Goal: Information Seeking & Learning: Learn about a topic

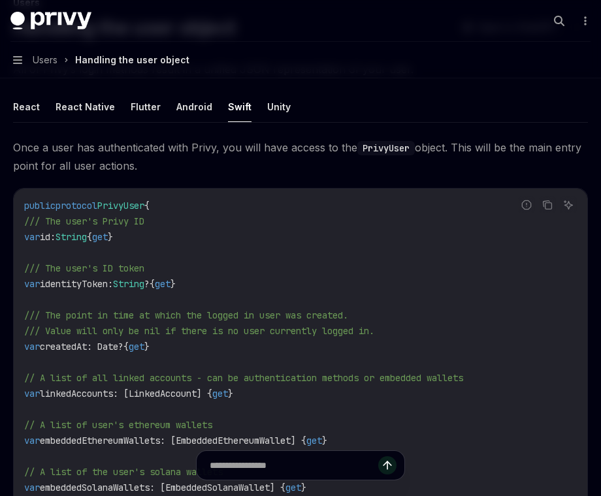
scroll to position [102, 0]
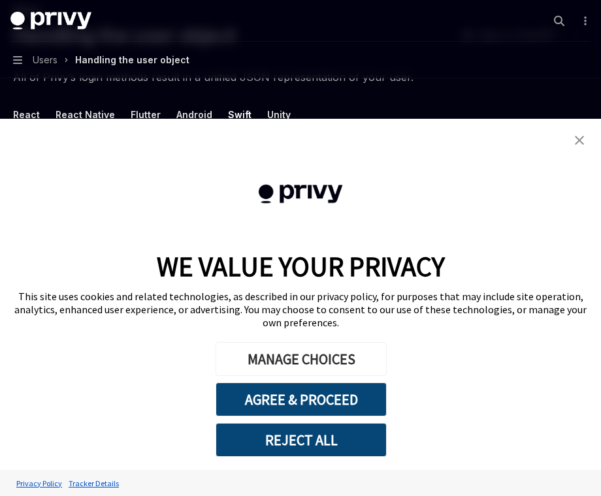
click at [275, 356] on button "MANAGE CHOICES" at bounding box center [301, 359] width 171 height 34
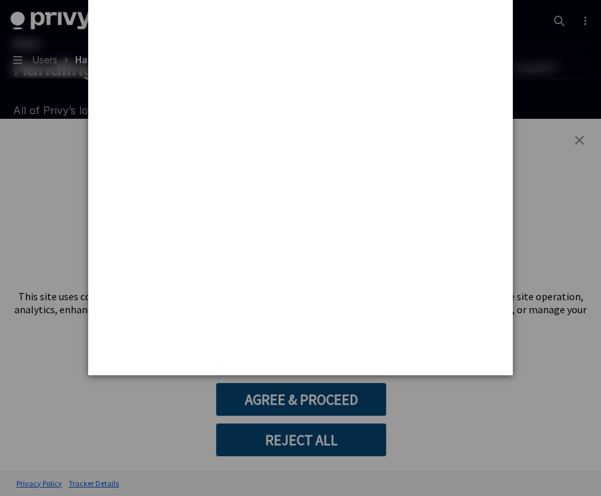
scroll to position [0, 0]
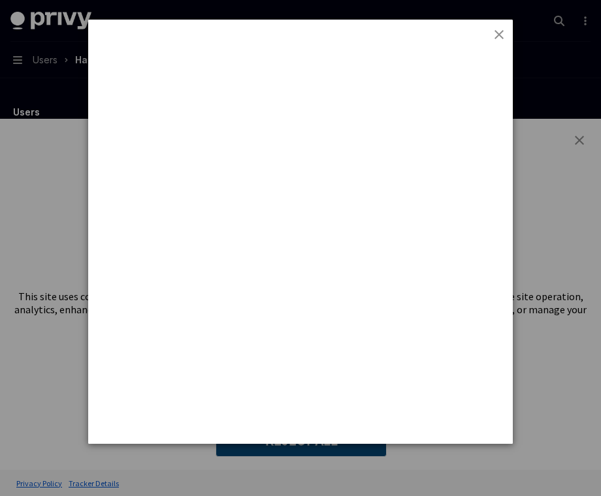
drag, startPoint x: 581, startPoint y: 140, endPoint x: 517, endPoint y: 67, distance: 97.6
click at [580, 139] on div at bounding box center [300, 248] width 601 height 496
click at [500, 36] on img "close button" at bounding box center [498, 34] width 9 height 9
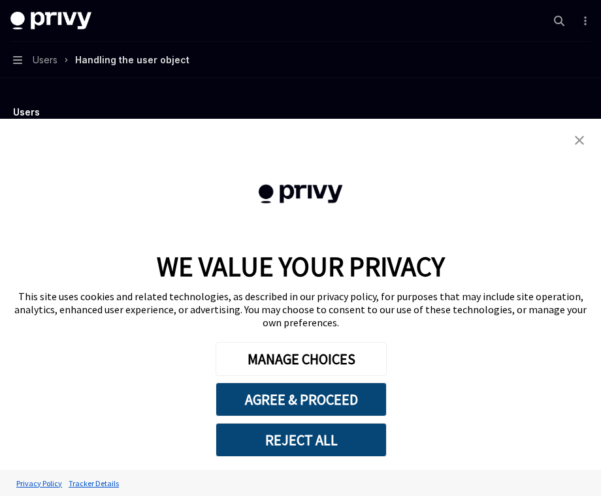
click at [575, 137] on img "close banner" at bounding box center [579, 140] width 9 height 9
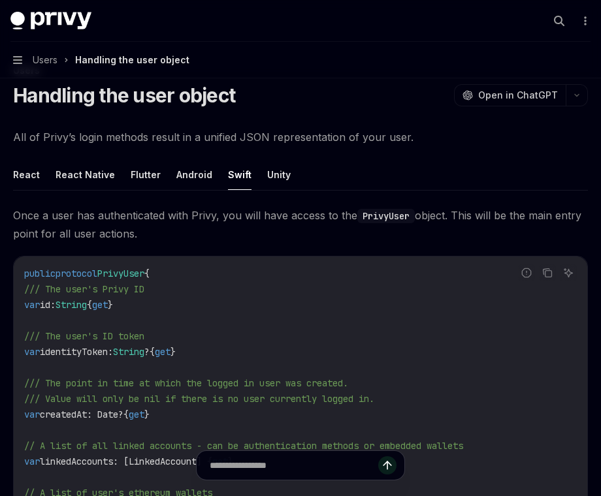
scroll to position [40, 0]
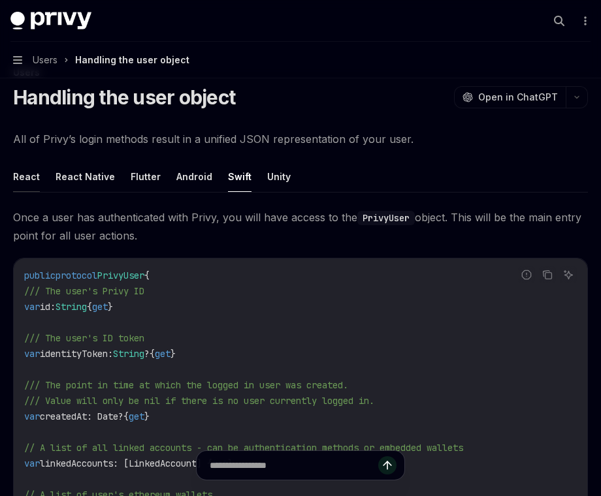
click at [33, 176] on button "React" at bounding box center [26, 176] width 27 height 31
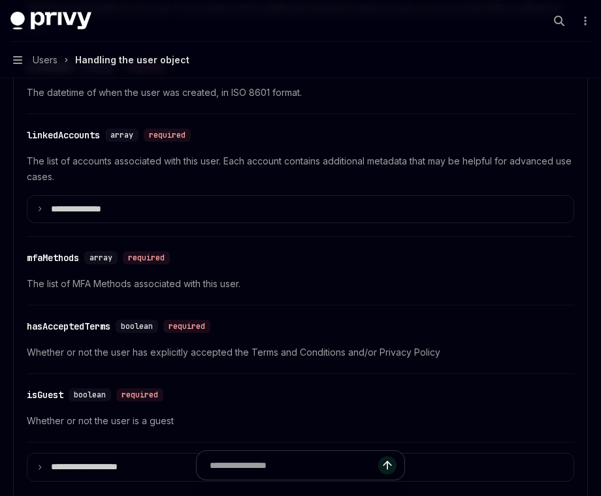
scroll to position [551, 0]
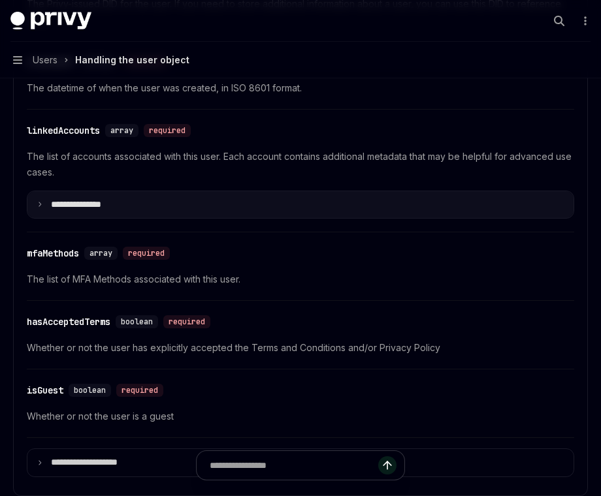
click at [40, 201] on icon at bounding box center [40, 204] width 7 height 7
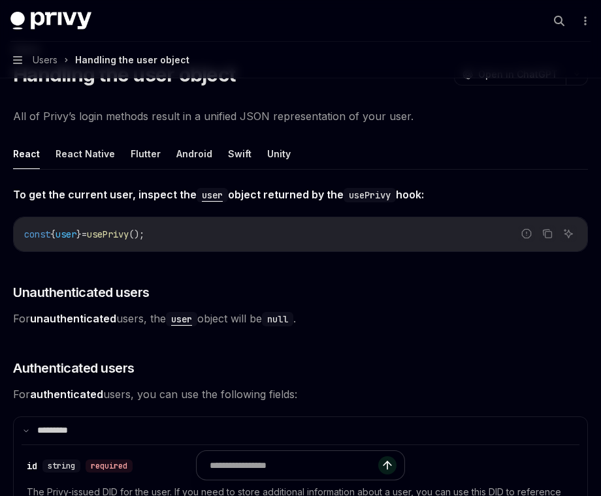
scroll to position [46, 0]
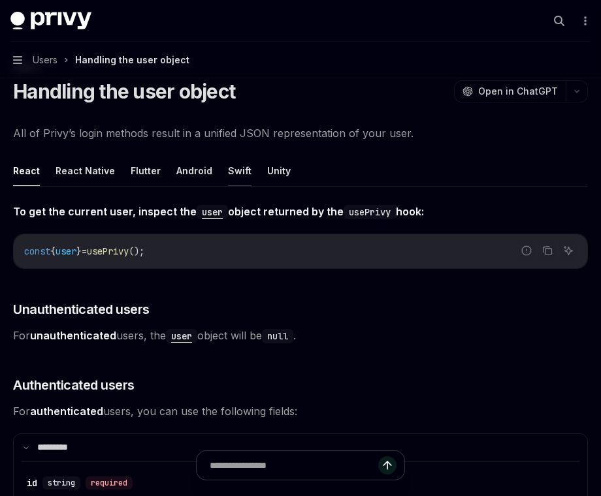
click at [228, 176] on button "Swift" at bounding box center [240, 170] width 24 height 31
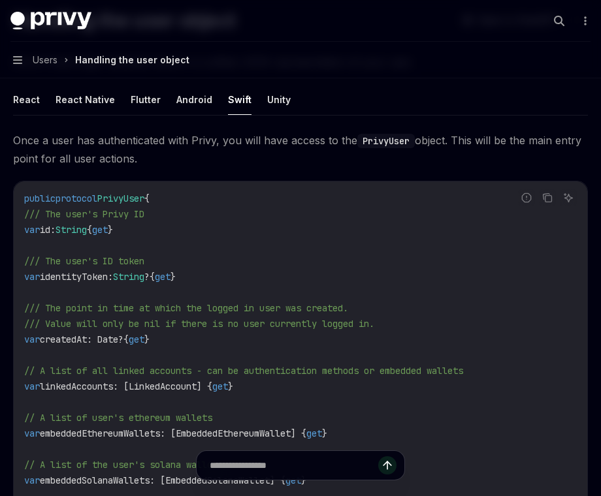
scroll to position [110, 0]
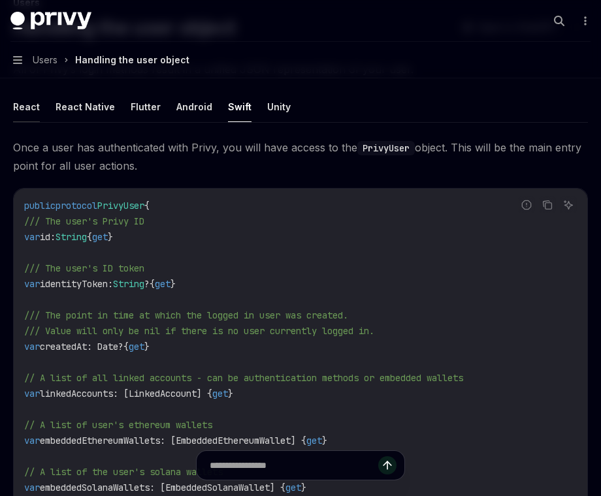
click at [22, 104] on button "React" at bounding box center [26, 106] width 27 height 31
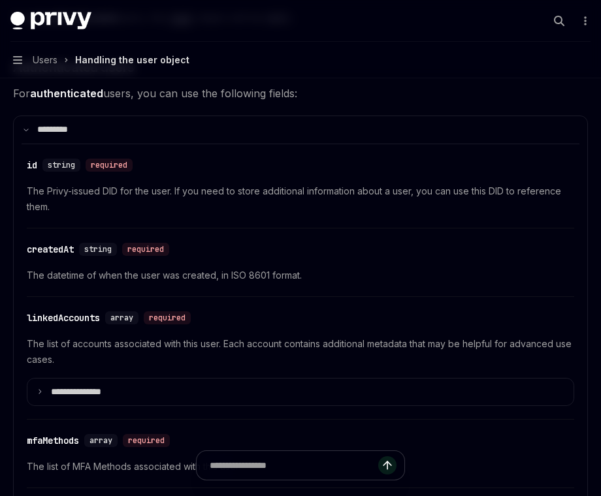
scroll to position [359, 0]
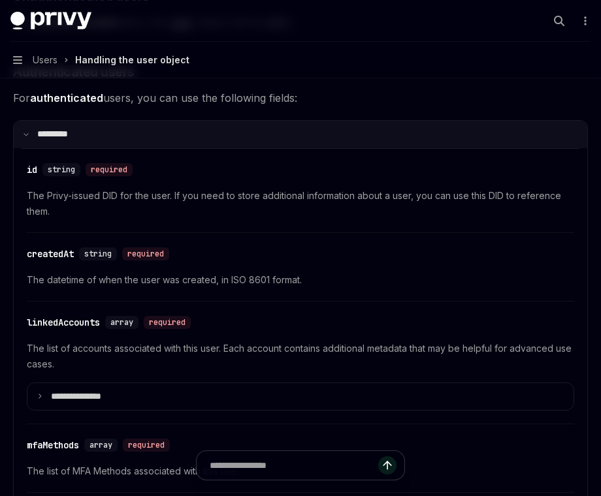
click at [28, 136] on icon at bounding box center [26, 134] width 7 height 7
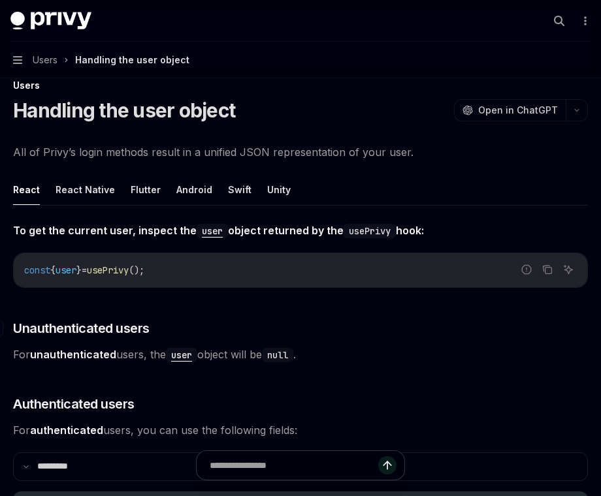
scroll to position [0, 0]
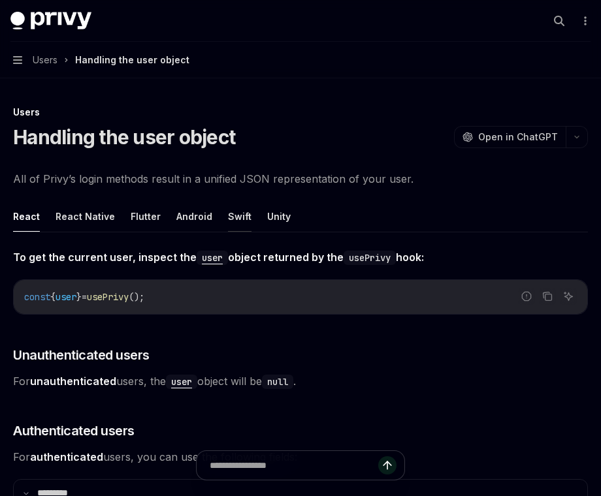
click at [230, 220] on button "Swift" at bounding box center [240, 216] width 24 height 31
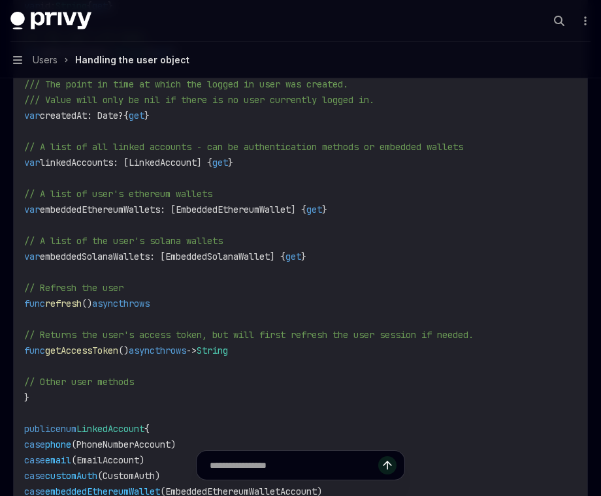
scroll to position [343, 0]
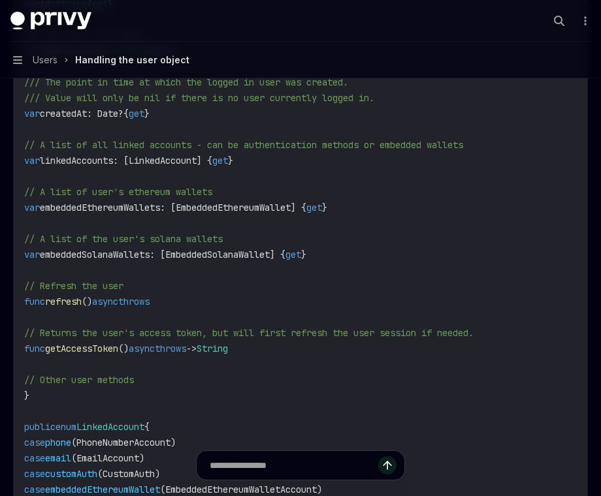
click at [118, 351] on span "getAccessToken" at bounding box center [81, 349] width 73 height 12
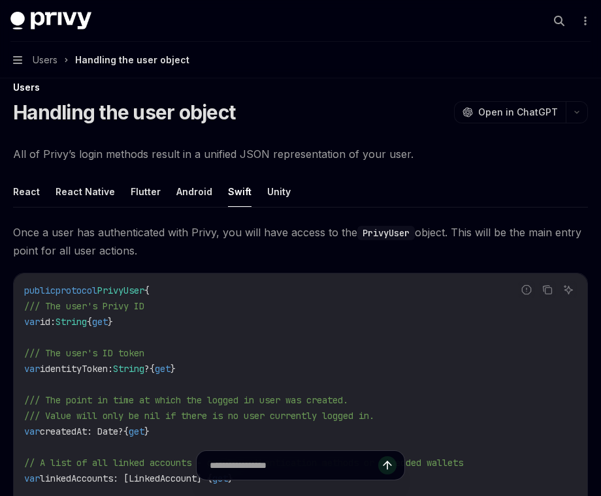
scroll to position [0, 0]
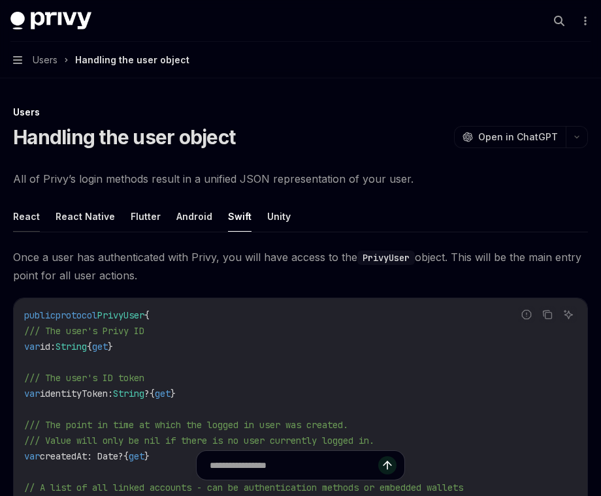
click at [26, 210] on button "React" at bounding box center [26, 216] width 27 height 31
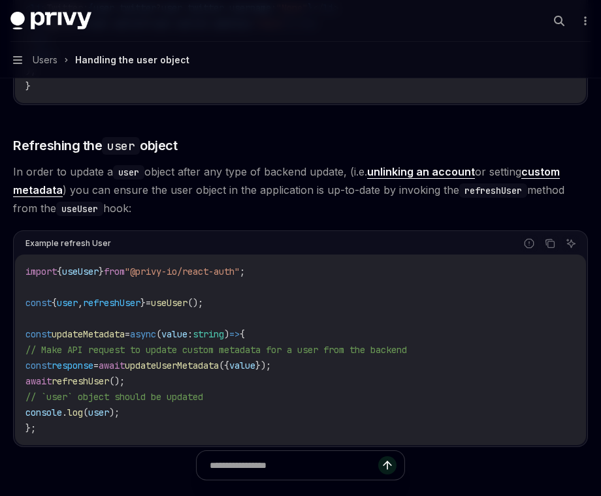
scroll to position [1671, 0]
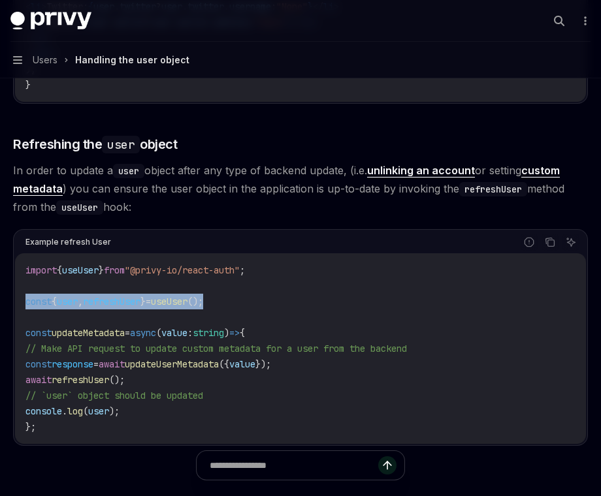
drag, startPoint x: 272, startPoint y: 300, endPoint x: 25, endPoint y: 305, distance: 246.3
click at [25, 305] on code "import { useUser } from "@privy-io/react-auth" ; const { user , refreshUser } =…" at bounding box center [300, 349] width 550 height 172
copy span "const { user , refreshUser } = useUser ();"
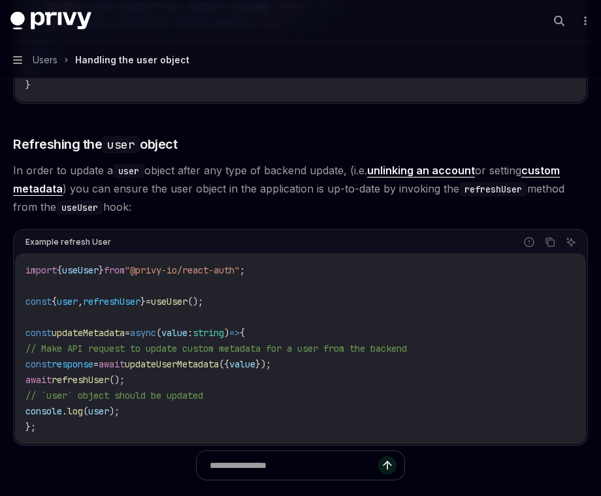
click at [92, 272] on span "useUser" at bounding box center [80, 271] width 37 height 12
copy span "useUser"
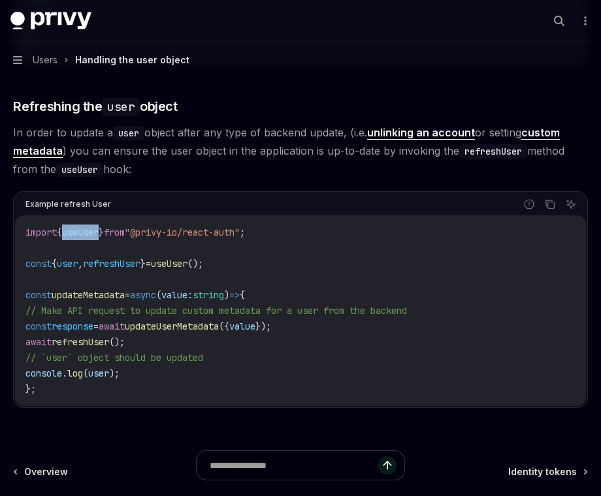
scroll to position [1723, 0]
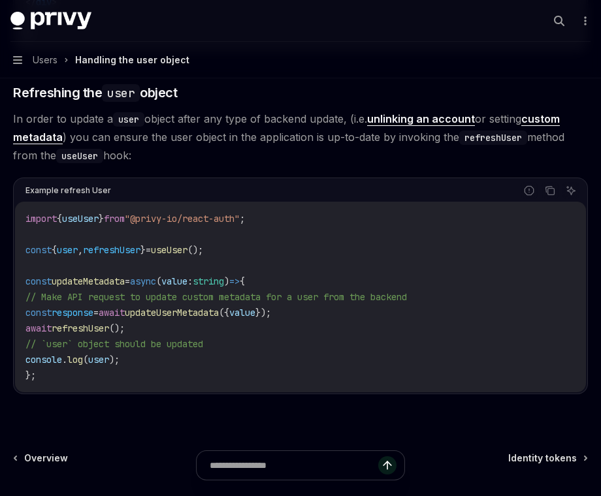
click at [204, 309] on span "updateUserMetadata" at bounding box center [172, 313] width 94 height 12
click at [204, 308] on span "updateUserMetadata" at bounding box center [172, 313] width 94 height 12
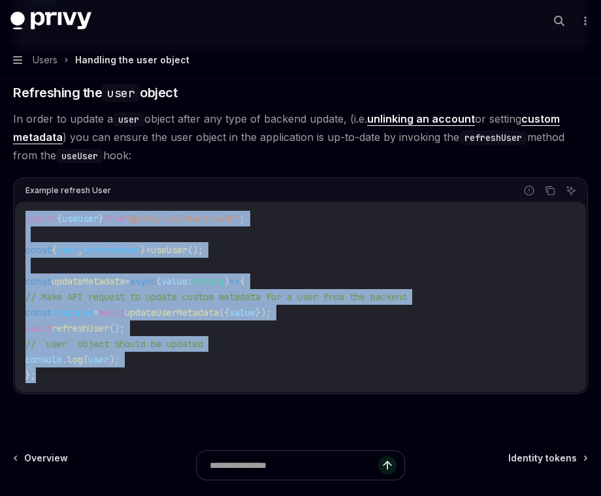
drag, startPoint x: 46, startPoint y: 368, endPoint x: 16, endPoint y: 216, distance: 155.8
click at [16, 216] on div "import { useUser } from "@privy-io/react-auth" ; const { user , refreshUser } =…" at bounding box center [300, 297] width 571 height 191
copy code "import { useUser } from "@privy-io/react-auth" ; const { user , refreshUser } =…"
click at [47, 329] on span "await" at bounding box center [38, 329] width 26 height 12
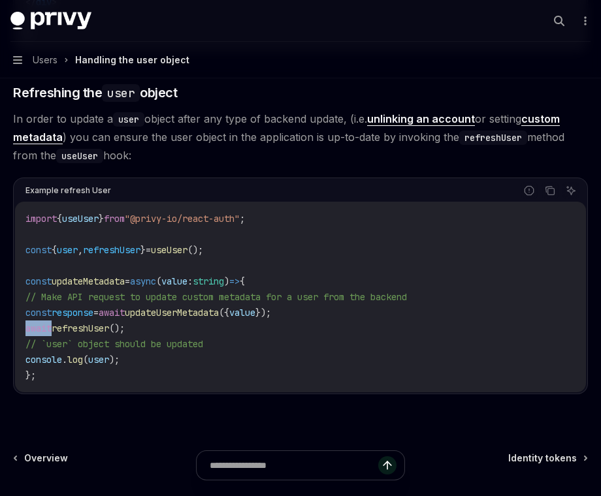
click at [47, 329] on span "await" at bounding box center [38, 329] width 26 height 12
copy span "await"
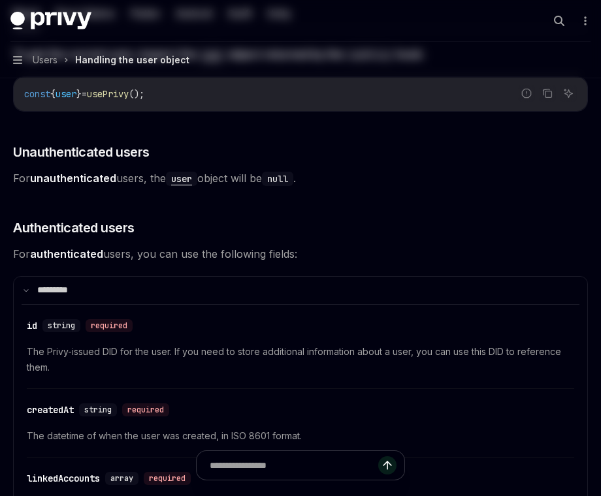
scroll to position [0, 0]
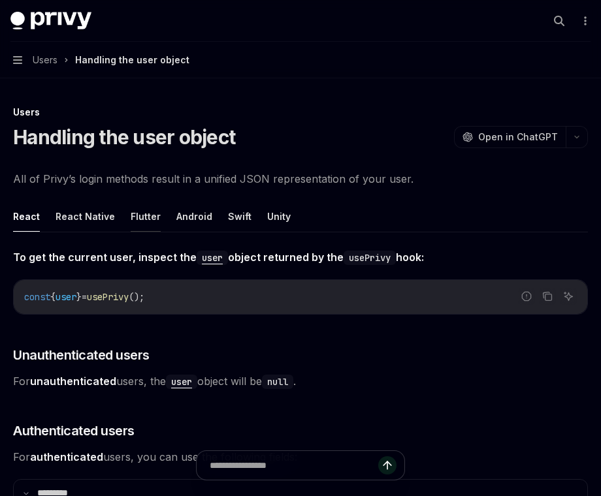
click at [140, 214] on button "Flutter" at bounding box center [146, 216] width 30 height 31
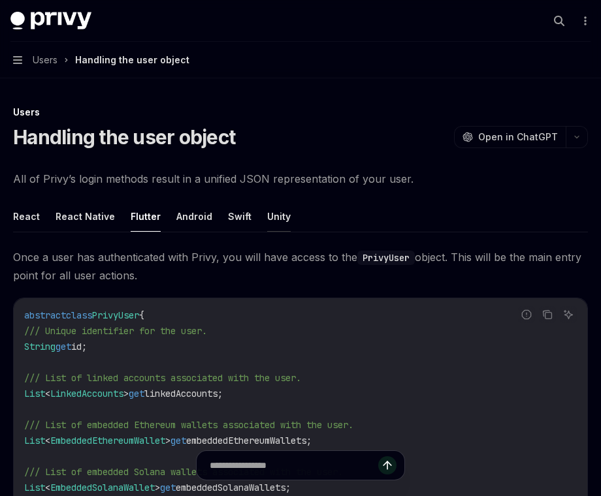
click at [274, 214] on button "Unity" at bounding box center [279, 216] width 24 height 31
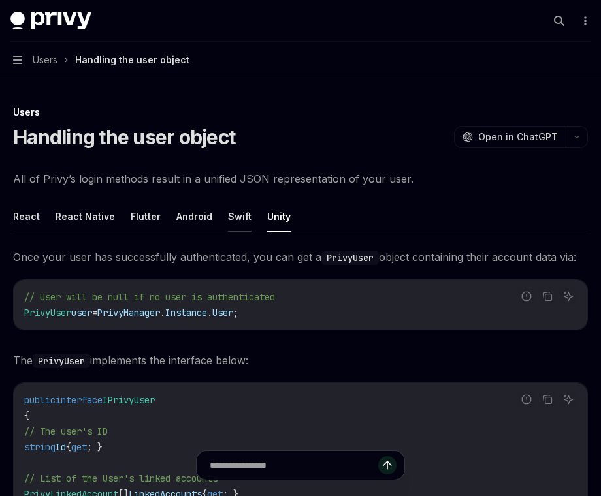
click at [235, 231] on button "Swift" at bounding box center [240, 216] width 24 height 31
type textarea "*"
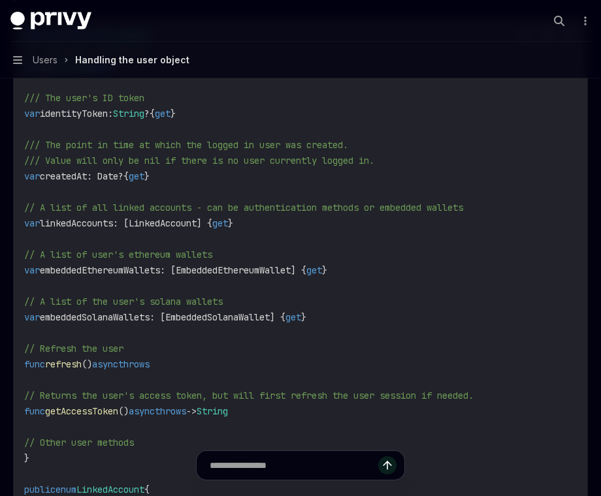
scroll to position [281, 0]
